Goal: Navigation & Orientation: Find specific page/section

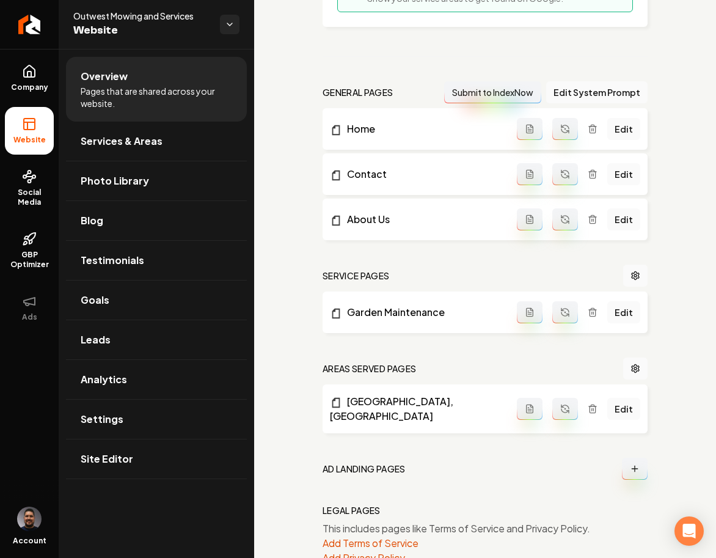
scroll to position [354, 0]
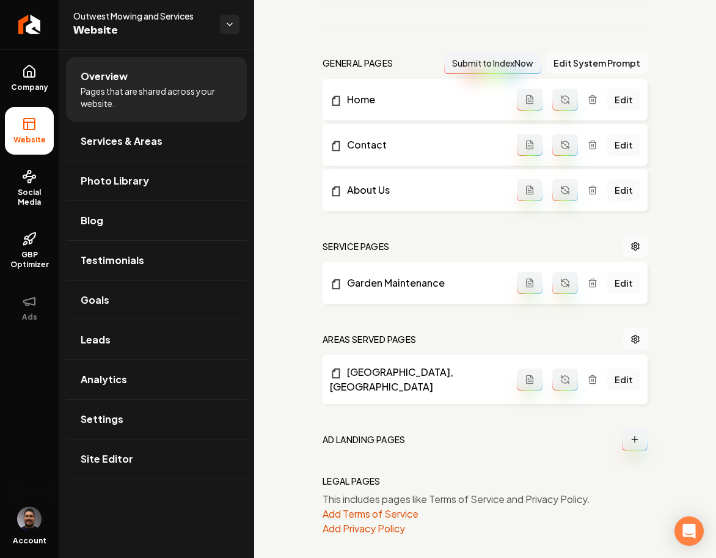
click at [293, 394] on div "Setup Checklist 50 % Complete Connect a domain Get your website live by connect…" at bounding box center [485, 130] width 462 height 871
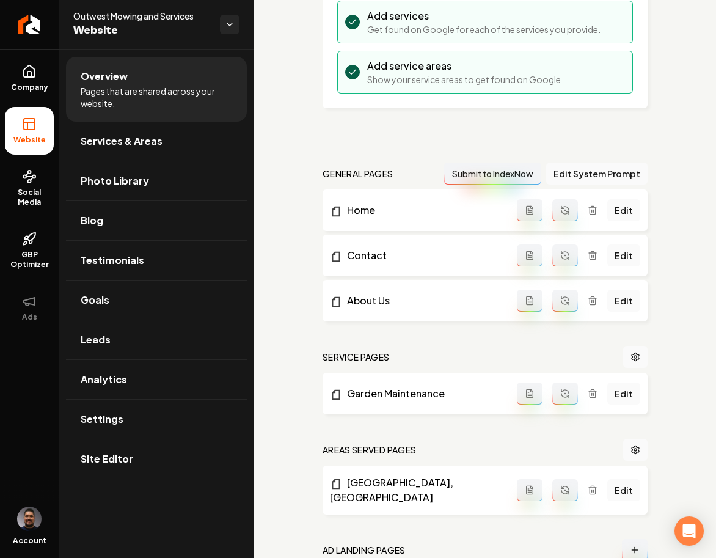
scroll to position [249, 0]
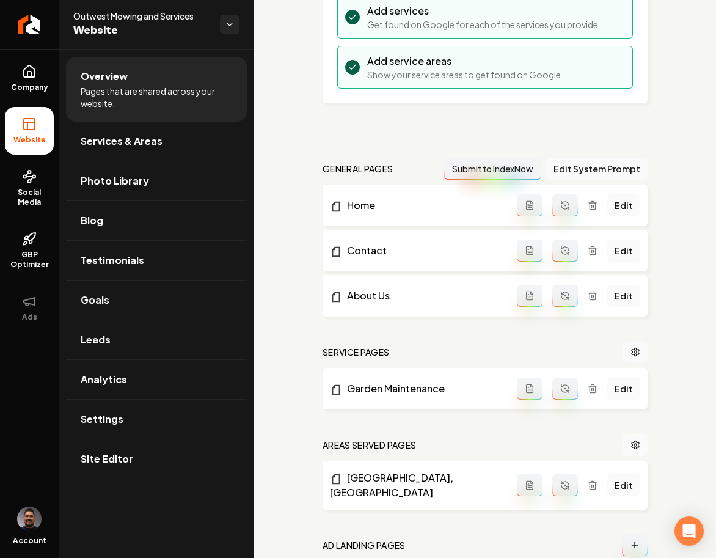
click at [469, 341] on nav "Service Pages" at bounding box center [485, 352] width 325 height 22
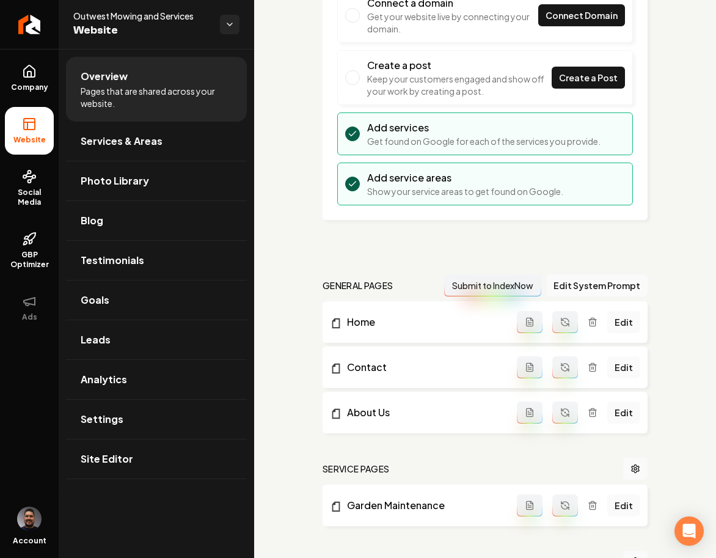
scroll to position [0, 0]
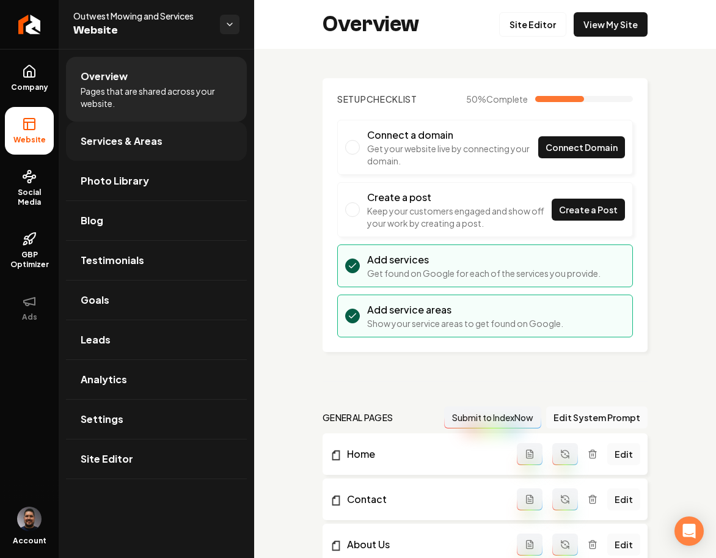
click at [162, 138] on link "Services & Areas" at bounding box center [156, 141] width 181 height 39
click at [171, 144] on link "Services & Areas" at bounding box center [156, 141] width 181 height 39
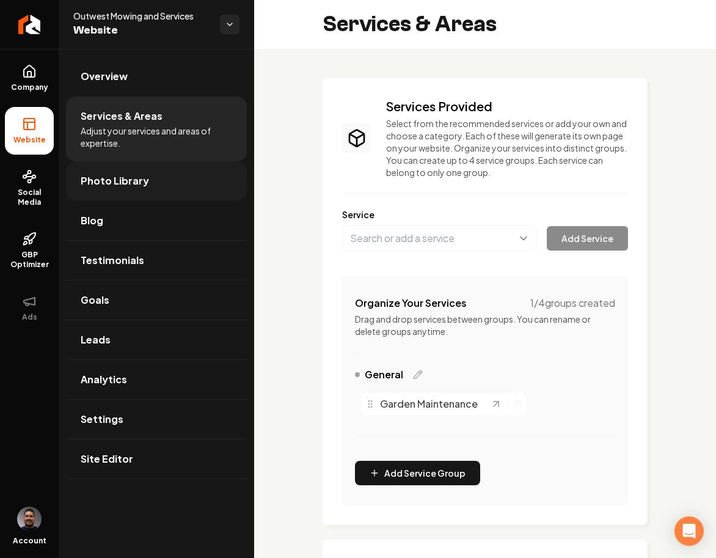
click at [143, 189] on link "Photo Library" at bounding box center [156, 180] width 181 height 39
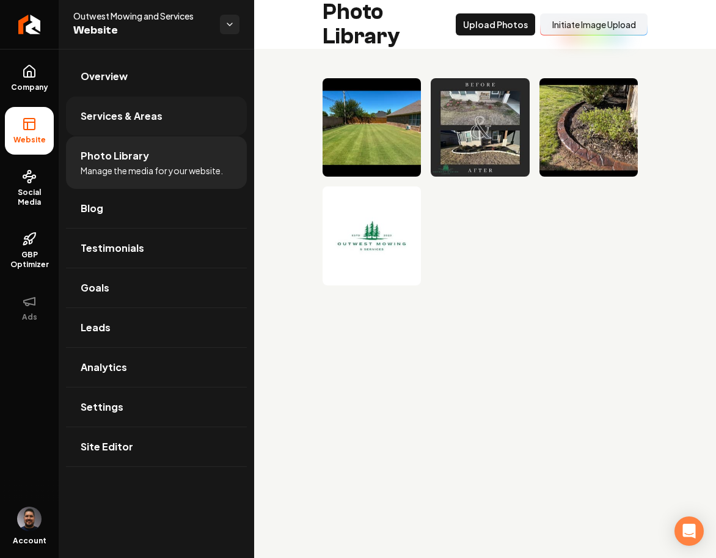
click at [133, 106] on link "Services & Areas" at bounding box center [156, 116] width 181 height 39
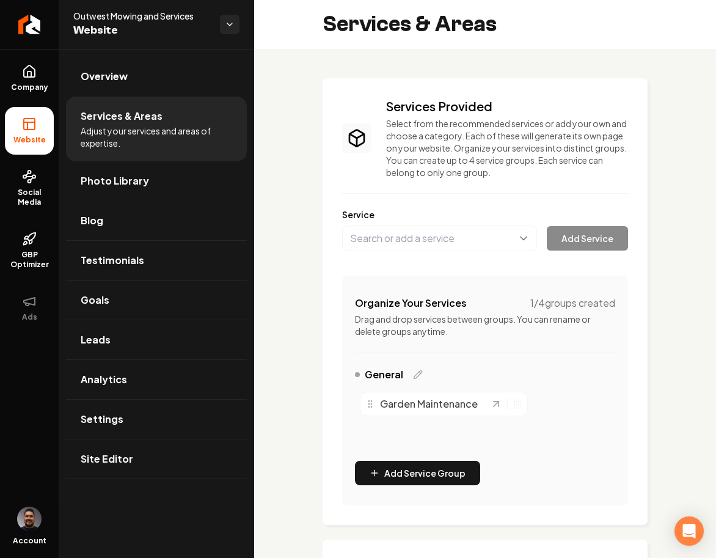
click at [678, 9] on div "Services & Areas" at bounding box center [485, 24] width 462 height 49
click at [137, 188] on span "Photo Library" at bounding box center [115, 180] width 68 height 15
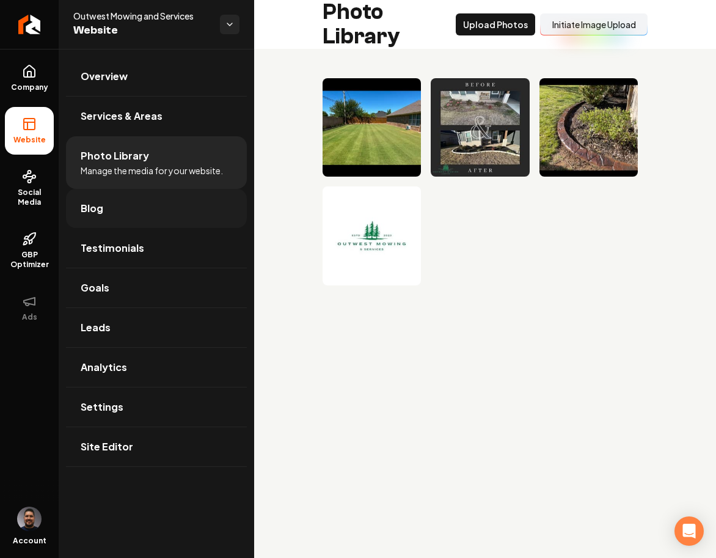
click at [101, 212] on span "Blog" at bounding box center [92, 208] width 23 height 15
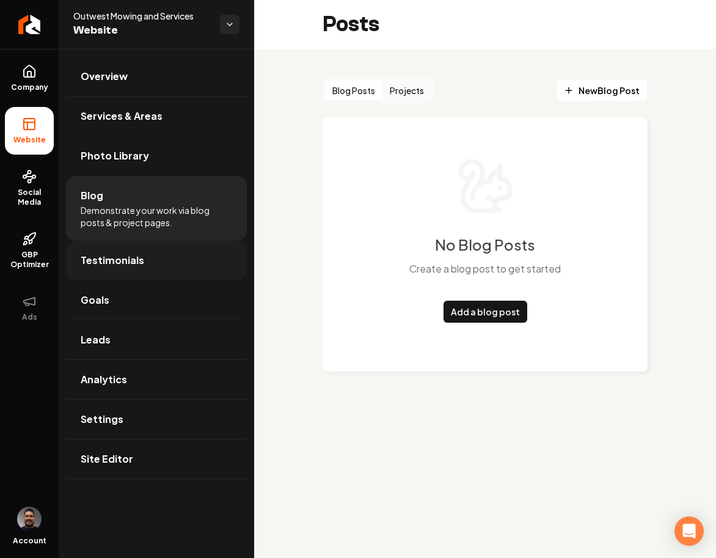
click at [159, 260] on link "Testimonials" at bounding box center [156, 260] width 181 height 39
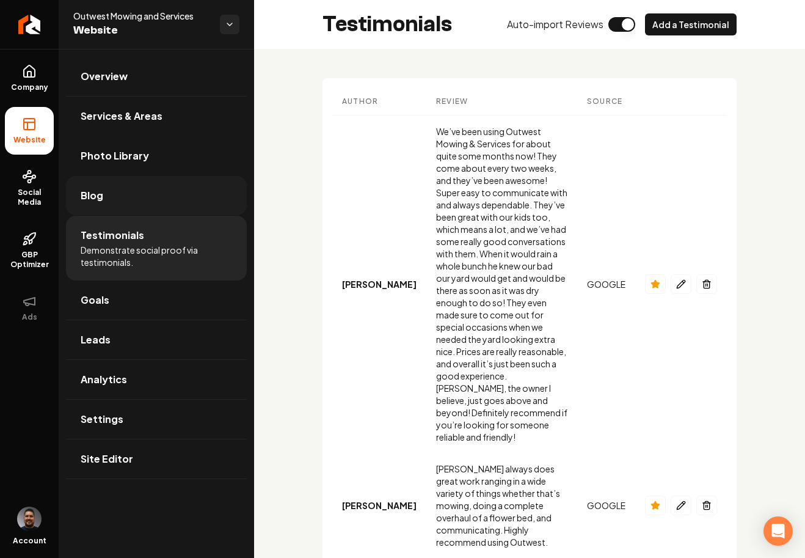
click at [98, 211] on link "Blog" at bounding box center [156, 195] width 181 height 39
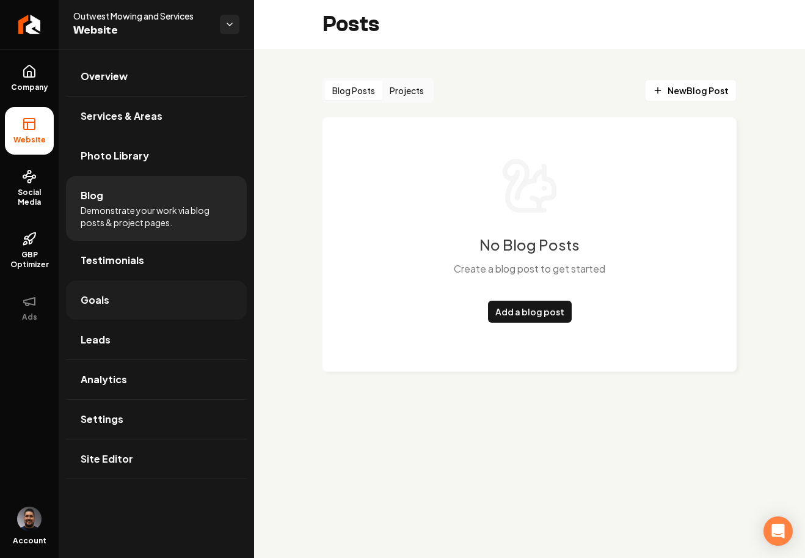
click at [123, 304] on link "Goals" at bounding box center [156, 299] width 181 height 39
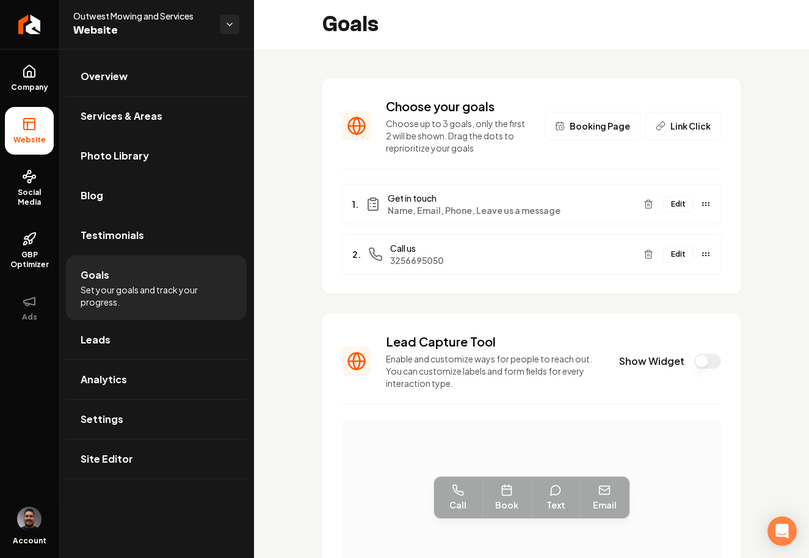
click at [302, 152] on div "Choose your goals Choose up to 3 goals, only the first 2 will be shown. Drag th…" at bounding box center [531, 434] width 555 height 771
click at [308, 170] on div "Choose your goals Choose up to 3 goals, only the first 2 will be shown. Drag th…" at bounding box center [531, 434] width 555 height 771
click at [151, 345] on link "Leads" at bounding box center [156, 339] width 181 height 39
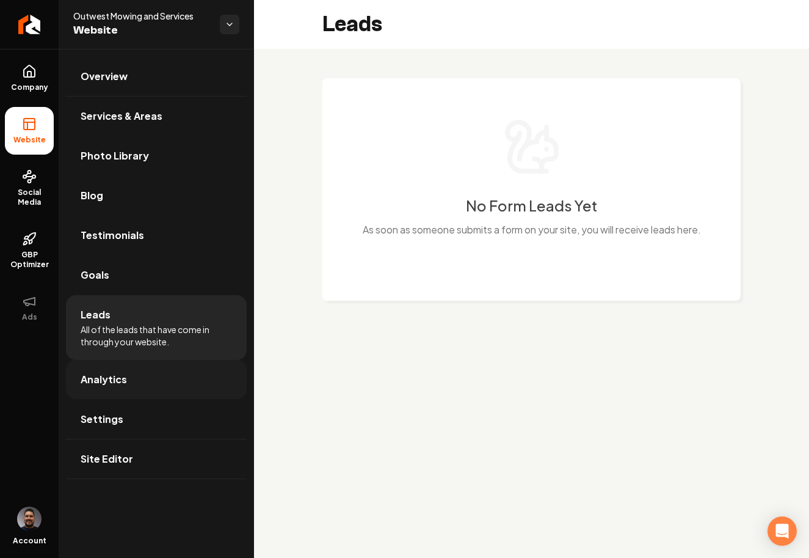
click at [150, 381] on link "Analytics" at bounding box center [156, 379] width 181 height 39
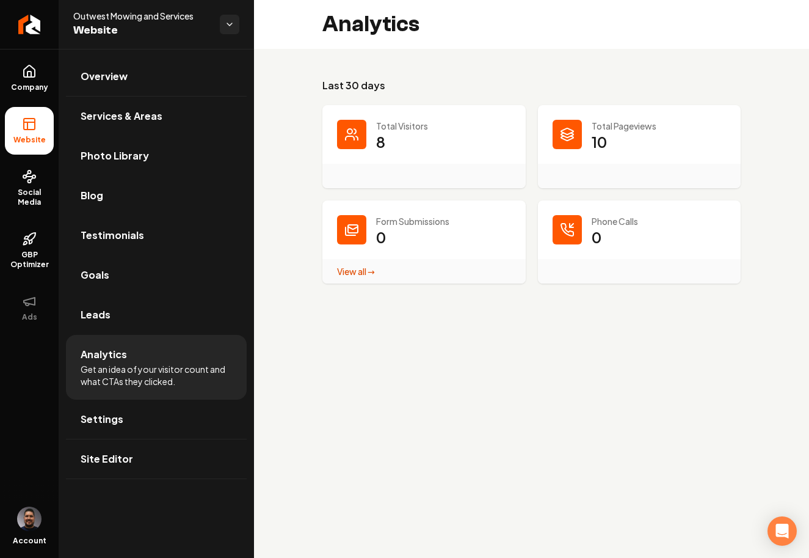
click at [328, 351] on main "Analytics Last 30 days Total Visitors 8 Total Pageviews 10 Form Submissions 0 V…" at bounding box center [531, 279] width 555 height 558
click at [148, 406] on link "Settings" at bounding box center [156, 419] width 181 height 39
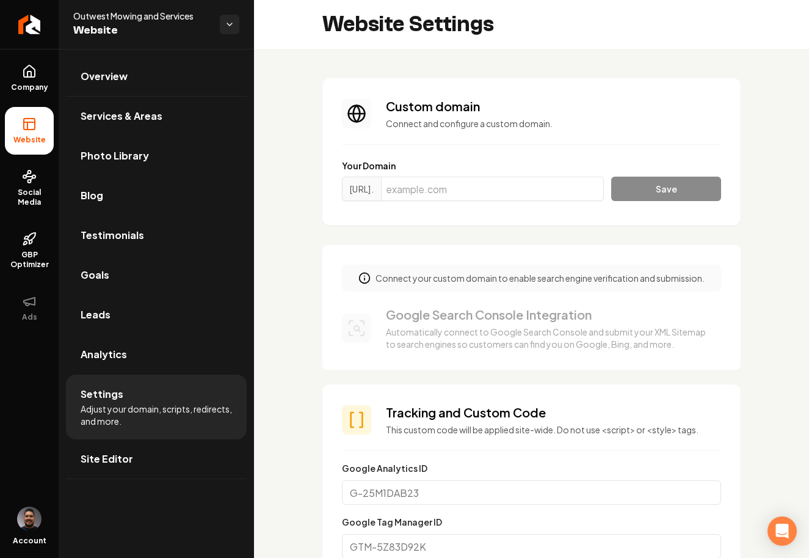
click at [155, 461] on link "Site Editor" at bounding box center [156, 458] width 181 height 39
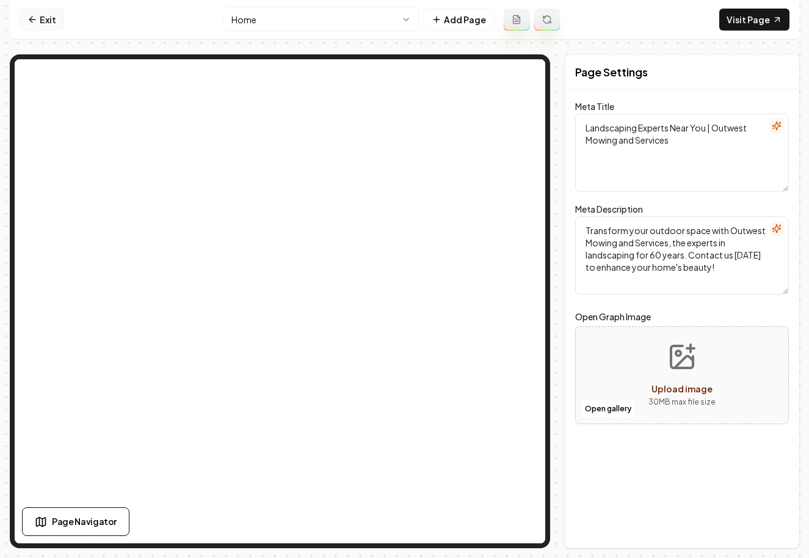
click at [49, 14] on link "Exit" at bounding box center [42, 20] width 45 height 22
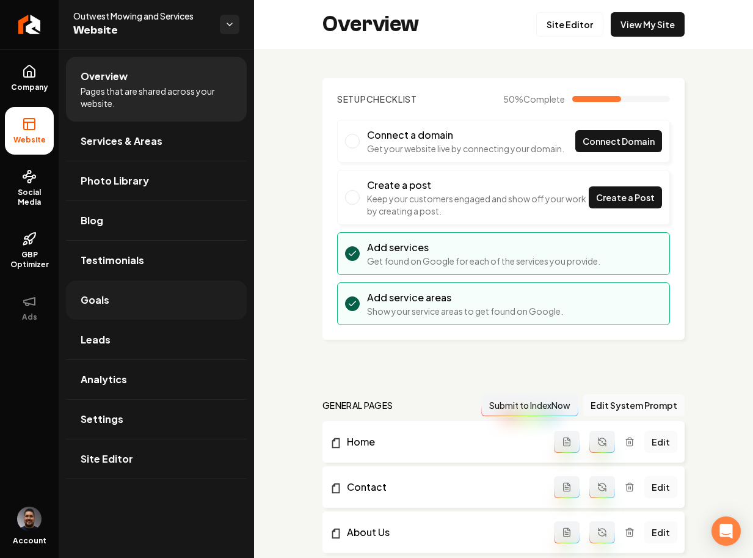
click at [88, 307] on link "Goals" at bounding box center [156, 299] width 181 height 39
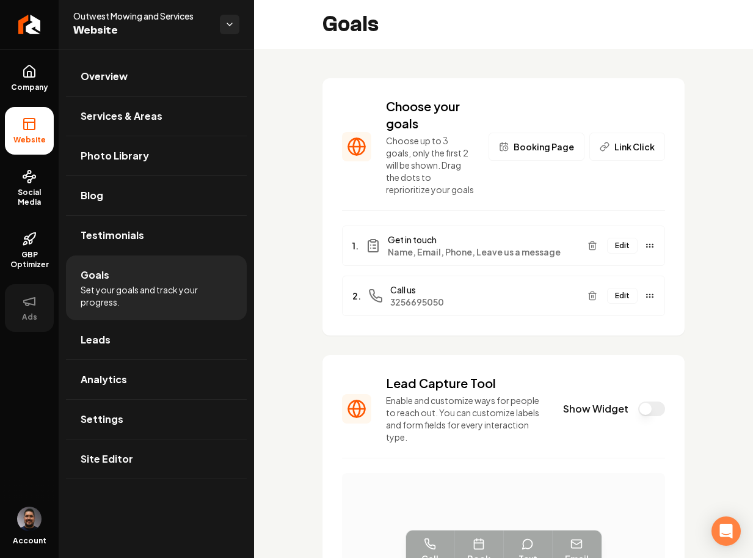
scroll to position [292, 0]
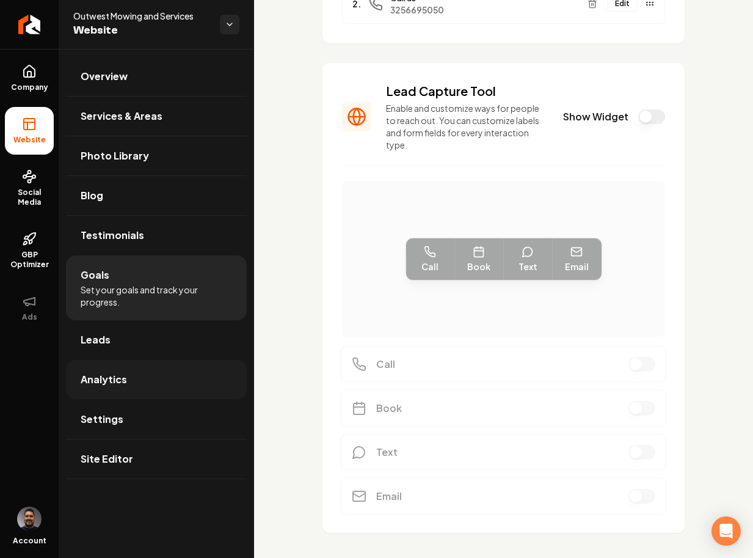
click at [110, 381] on span "Analytics" at bounding box center [104, 379] width 46 height 15
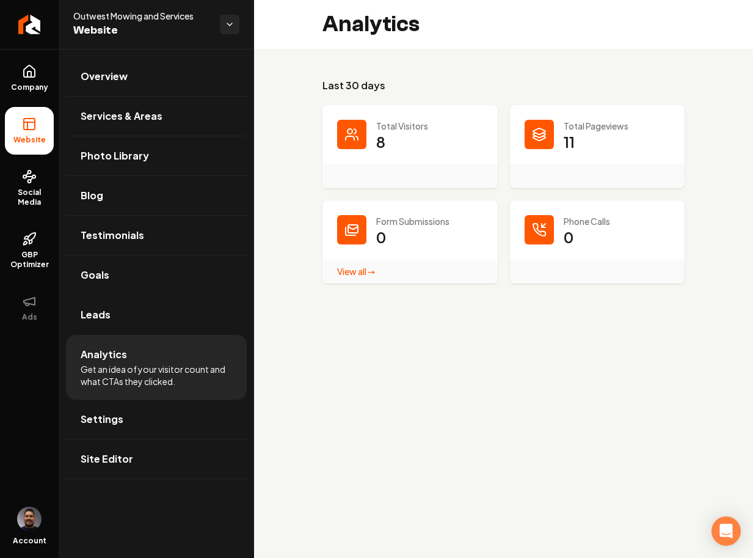
click at [360, 273] on link "View all → Form Submissions stats" at bounding box center [356, 271] width 38 height 11
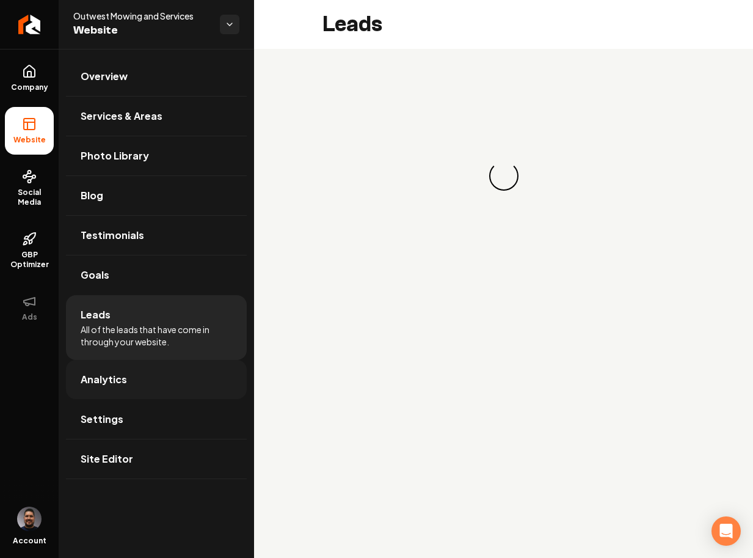
click at [172, 381] on link "Analytics" at bounding box center [156, 379] width 181 height 39
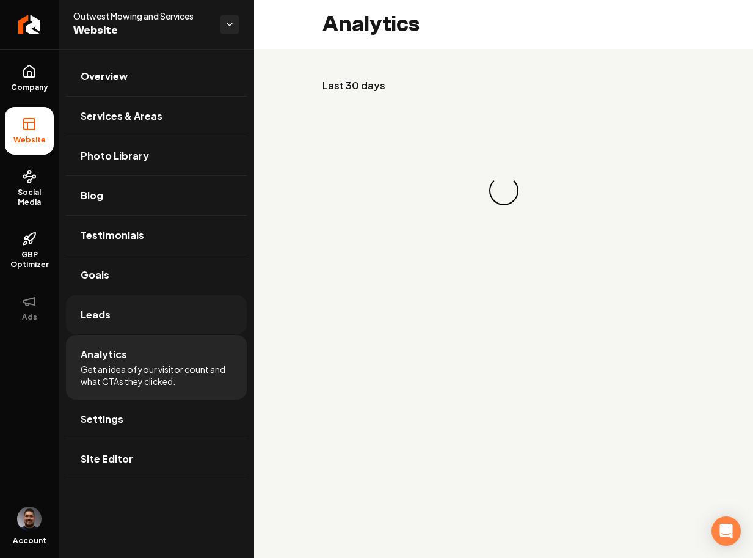
click at [150, 321] on link "Leads" at bounding box center [156, 314] width 181 height 39
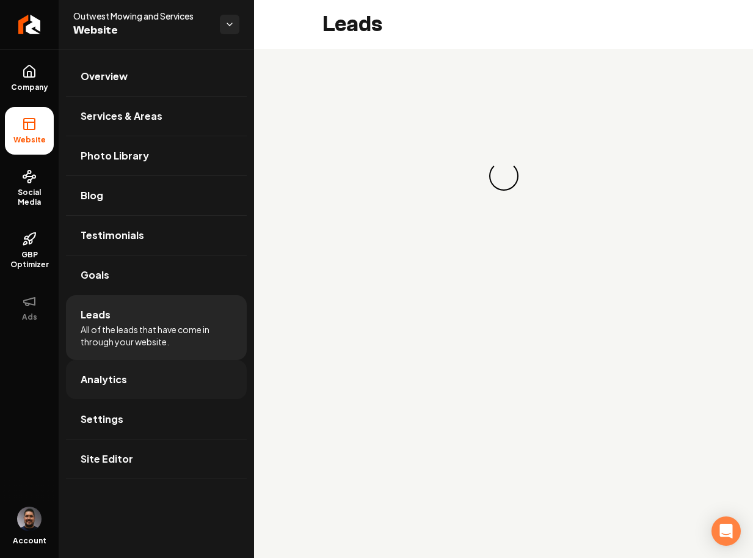
click at [155, 360] on link "Analytics" at bounding box center [156, 379] width 181 height 39
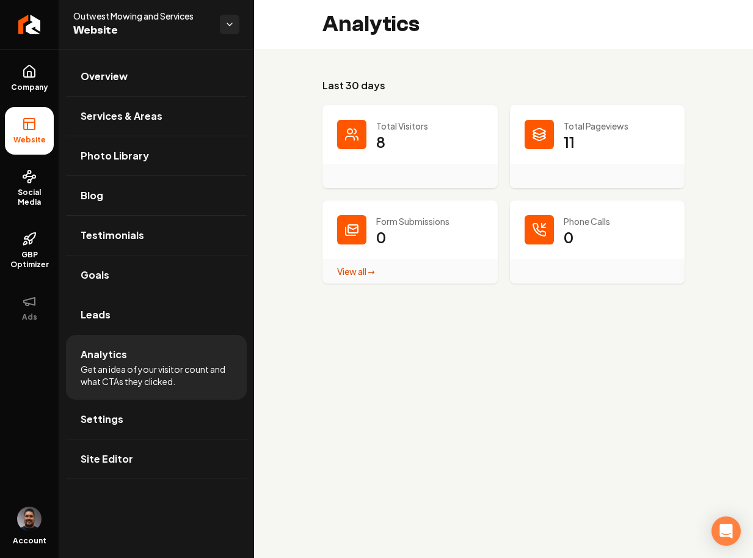
click at [559, 131] on dt "Total Pageviews" at bounding box center [598, 126] width 146 height 12
click at [567, 138] on p "11" at bounding box center [569, 142] width 11 height 20
drag, startPoint x: 580, startPoint y: 116, endPoint x: 555, endPoint y: 119, distance: 25.8
click at [580, 116] on div "Total Pageviews 11" at bounding box center [597, 146] width 175 height 83
click at [385, 136] on dd "8" at bounding box center [429, 150] width 107 height 37
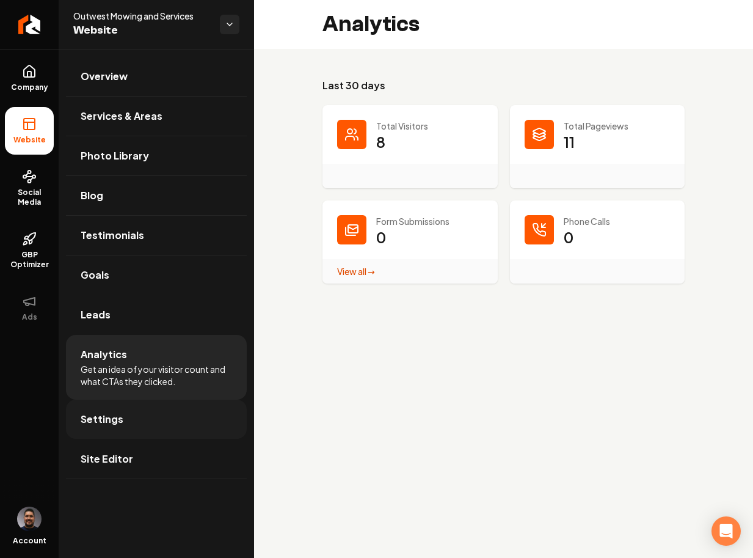
click at [134, 420] on link "Settings" at bounding box center [156, 419] width 181 height 39
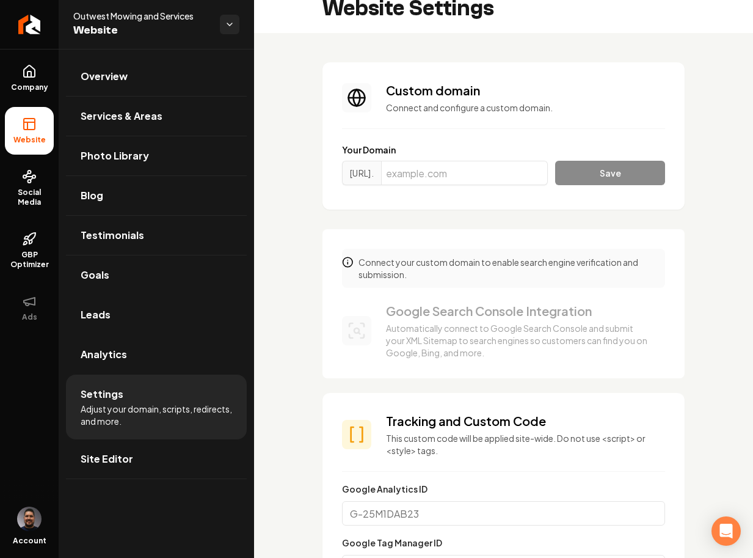
scroll to position [17, 0]
click at [423, 272] on p "Connect your custom domain to enable search engine verification and submission." at bounding box center [512, 267] width 307 height 24
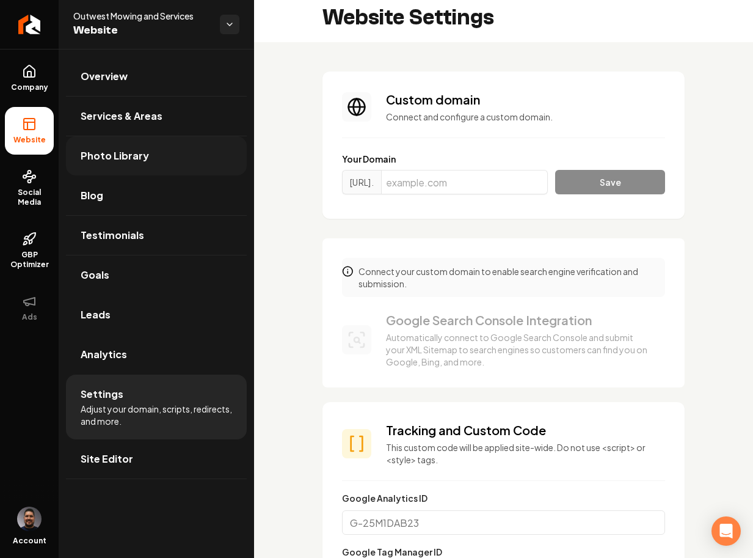
scroll to position [0, 0]
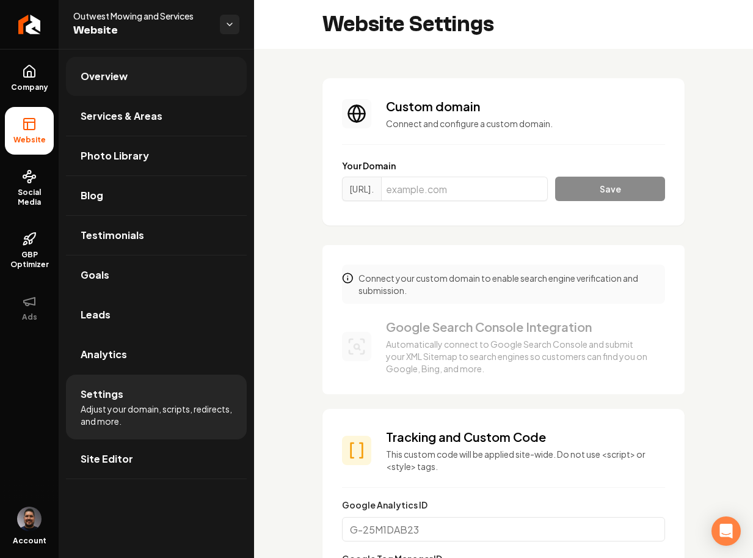
click at [105, 74] on span "Overview" at bounding box center [104, 76] width 47 height 15
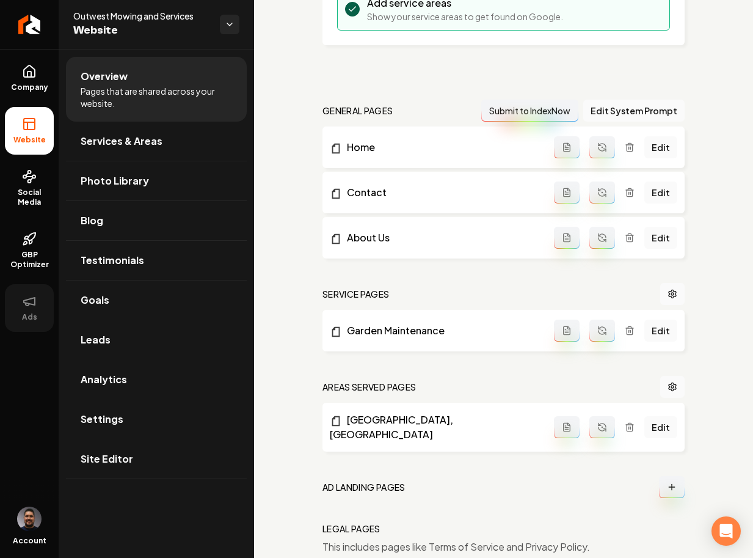
scroll to position [42, 0]
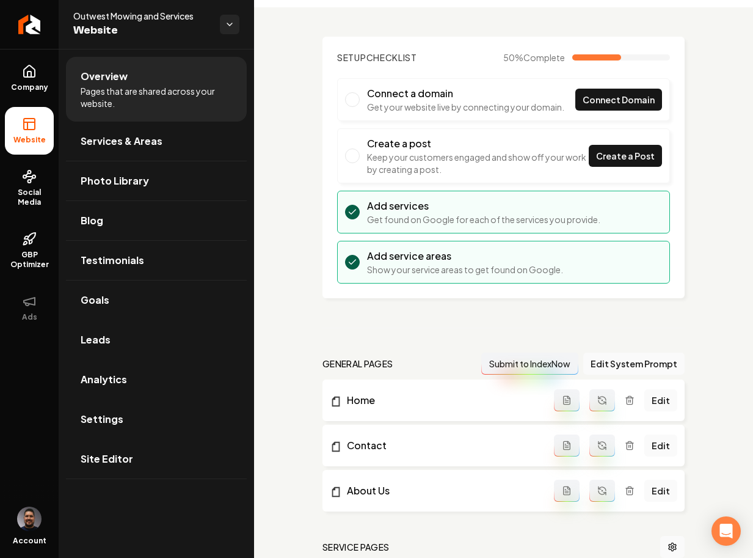
click at [558, 332] on div "Setup Checklist 50 % Complete Connect a domain Get your website live by connect…" at bounding box center [503, 436] width 499 height 858
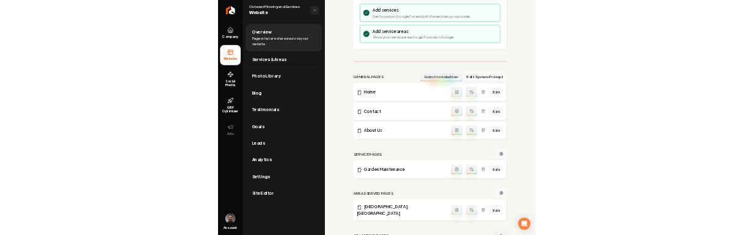
scroll to position [247, 0]
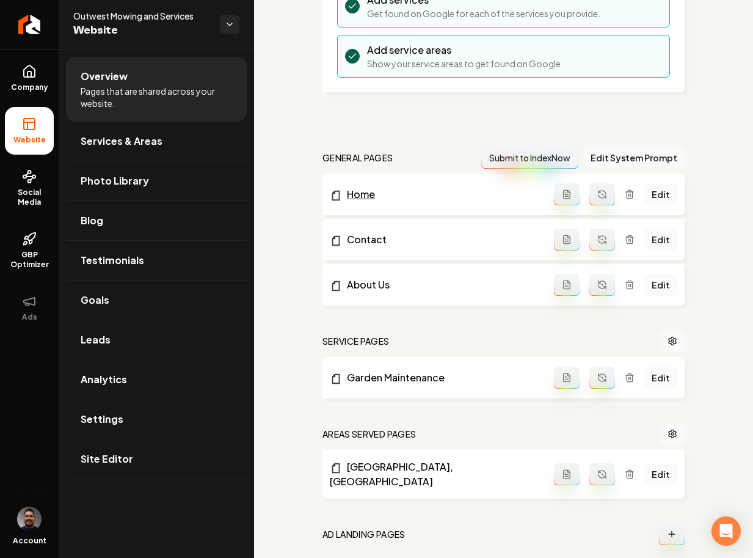
click at [486, 198] on link "Home" at bounding box center [442, 194] width 224 height 15
click at [421, 144] on div "Setup Checklist 50 % Complete Connect a domain Get your website live by connect…" at bounding box center [503, 230] width 499 height 858
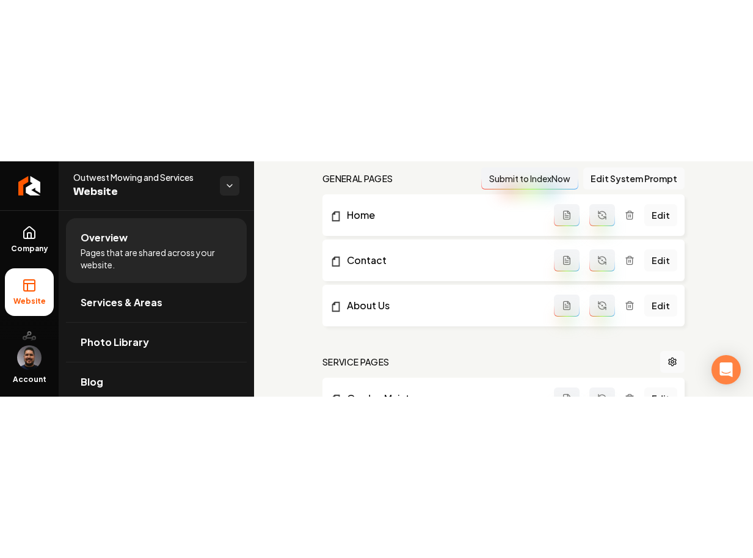
scroll to position [342, 0]
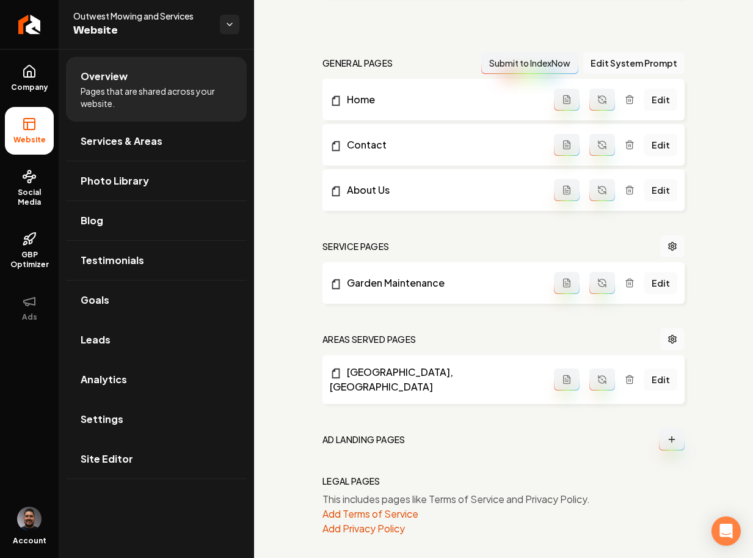
click at [599, 278] on icon "Main content area" at bounding box center [602, 283] width 10 height 10
click at [579, 259] on div "general pages Submit to IndexNow Edit System Prompt Home Edit Contact Edit Abou…" at bounding box center [504, 294] width 362 height 484
click at [553, 259] on div "general pages Submit to IndexNow Edit System Prompt Home Edit Contact Edit Abou…" at bounding box center [504, 294] width 362 height 484
click at [601, 414] on div "general pages Submit to IndexNow Edit System Prompt Home Edit Contact Edit Abou…" at bounding box center [504, 294] width 362 height 484
click at [593, 356] on li "Abilene, TX Edit" at bounding box center [504, 379] width 362 height 49
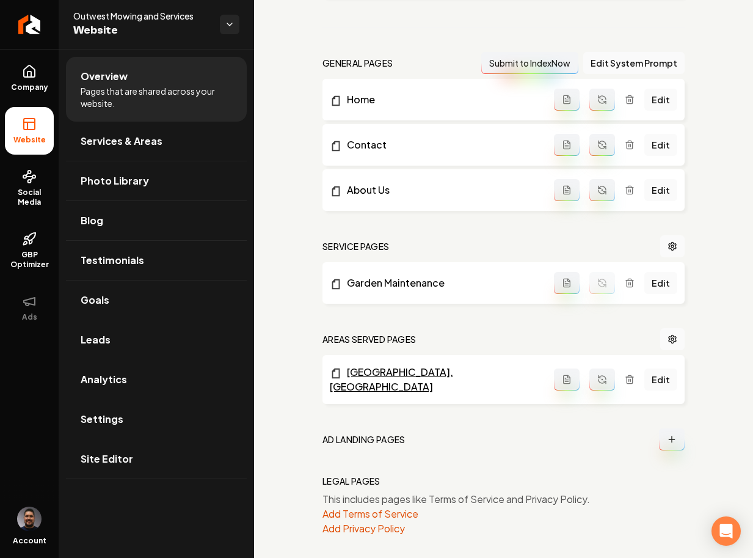
click at [545, 379] on link "Abilene, TX" at bounding box center [442, 379] width 224 height 29
click at [562, 375] on icon "Main content area" at bounding box center [567, 379] width 10 height 10
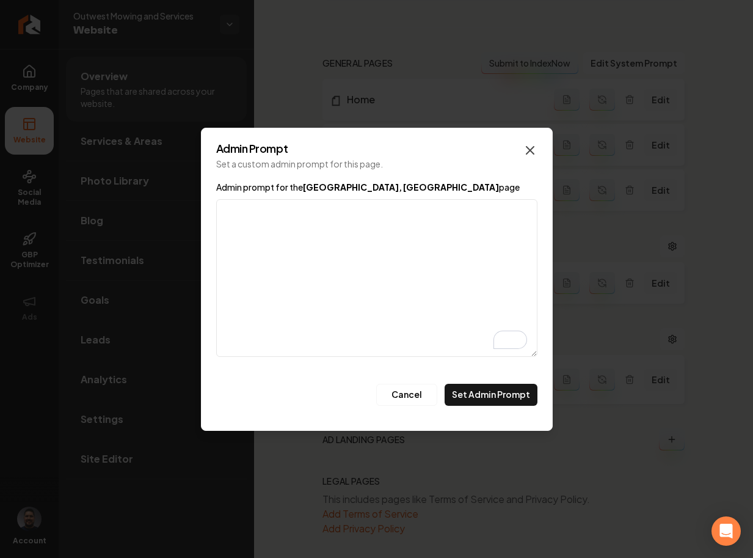
click at [525, 150] on icon "button" at bounding box center [530, 150] width 15 height 15
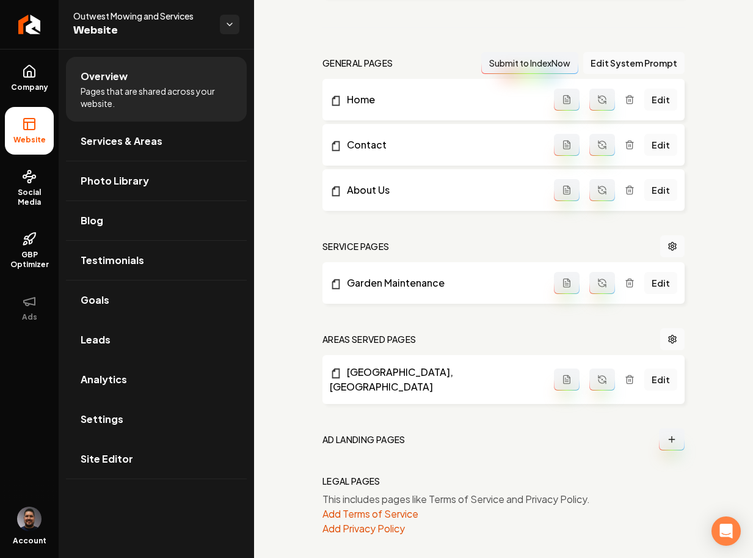
click at [605, 393] on li "Abilene, TX Edit" at bounding box center [504, 379] width 362 height 49
click at [671, 338] on circle "Main content area" at bounding box center [672, 339] width 2 height 2
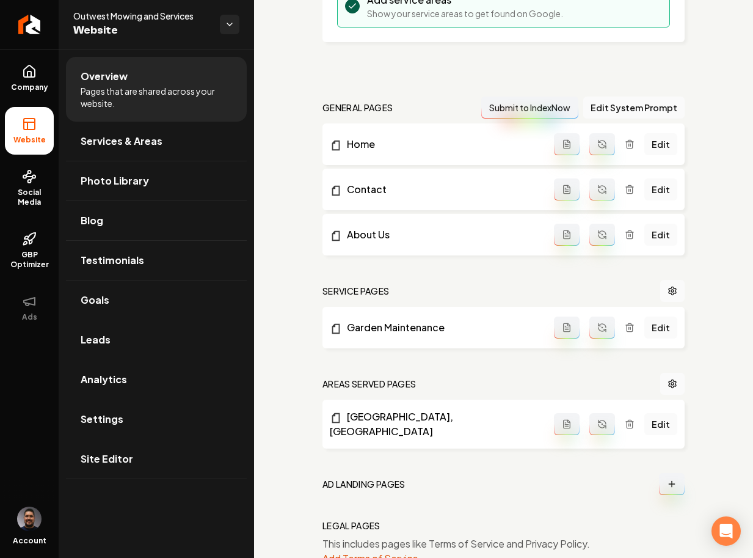
scroll to position [342, 0]
